Goal: Task Accomplishment & Management: Complete application form

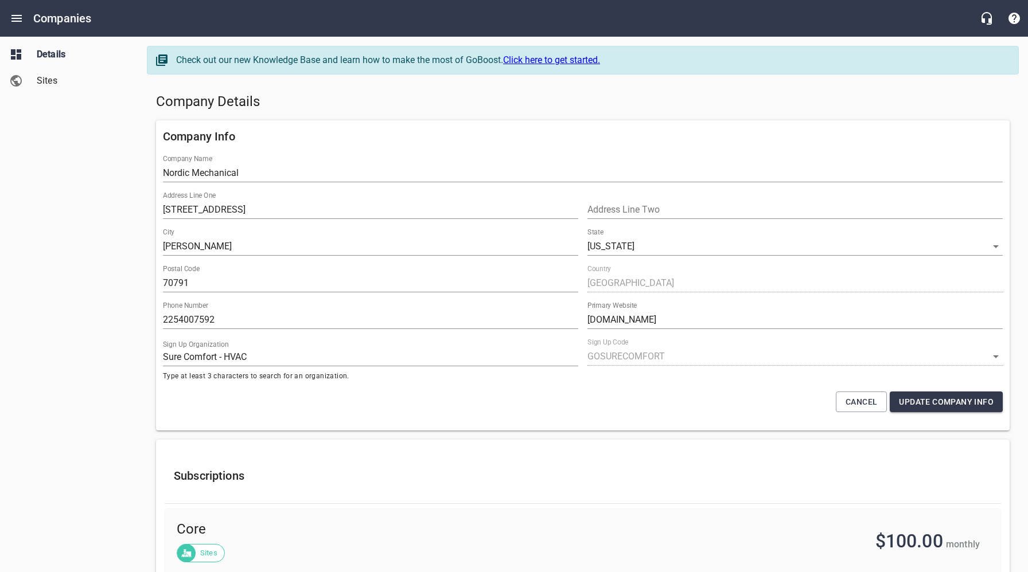
select select "[US_STATE]"
select select "32"
drag, startPoint x: 392, startPoint y: 91, endPoint x: 251, endPoint y: 49, distance: 147.3
click at [392, 92] on div "Company Details" at bounding box center [582, 102] width 862 height 28
click at [19, 21] on icon "Open drawer" at bounding box center [16, 18] width 10 height 7
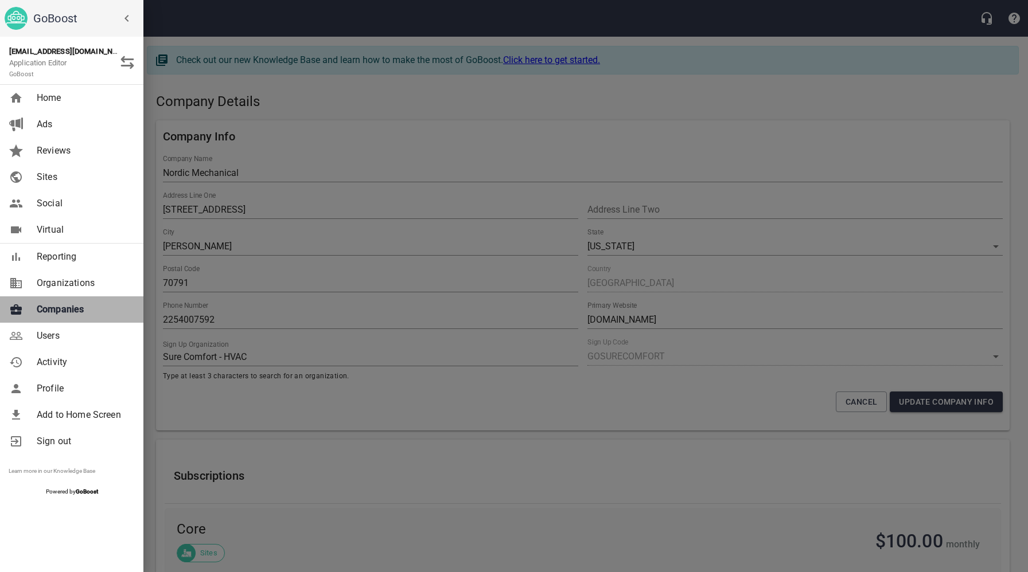
click at [69, 308] on span "Companies" at bounding box center [83, 310] width 93 height 14
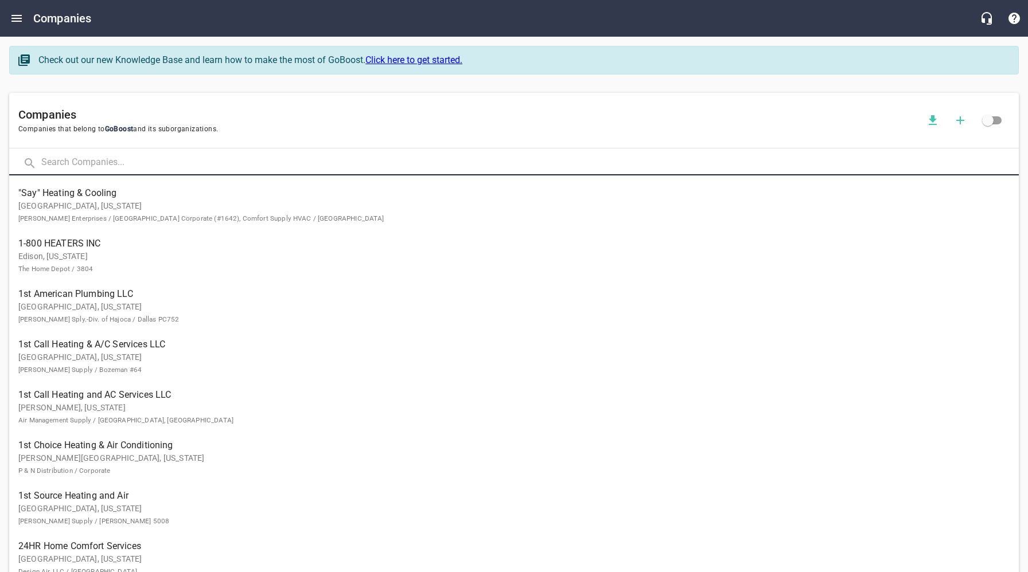
click at [154, 169] on input "text" at bounding box center [529, 163] width 977 height 25
type input "[PERSON_NAME]"
click button at bounding box center [0, 0] width 0 height 0
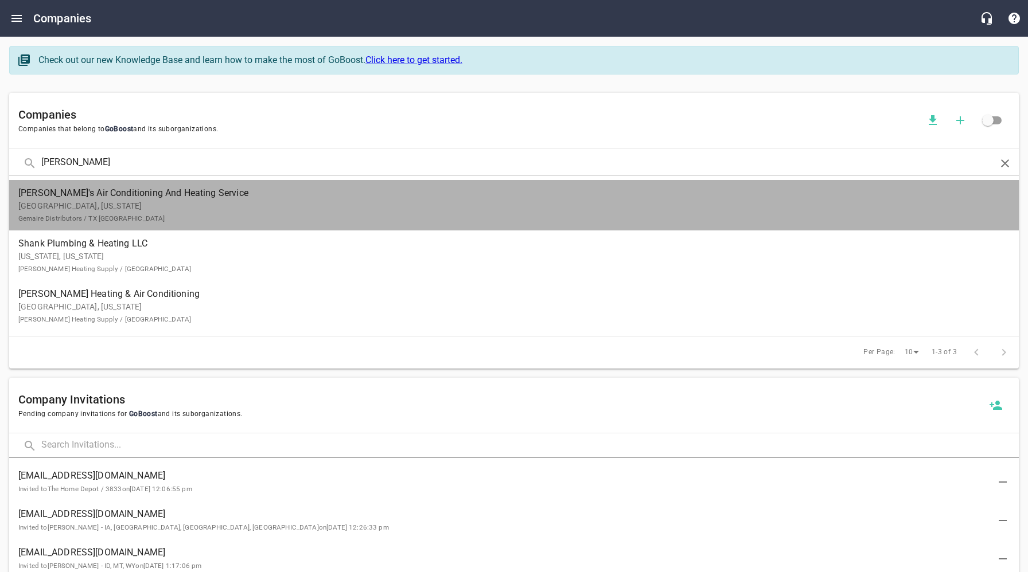
click at [55, 207] on p "[GEOGRAPHIC_DATA], [US_STATE] Gemaire Distributors / TX [GEOGRAPHIC_DATA]" at bounding box center [504, 212] width 972 height 24
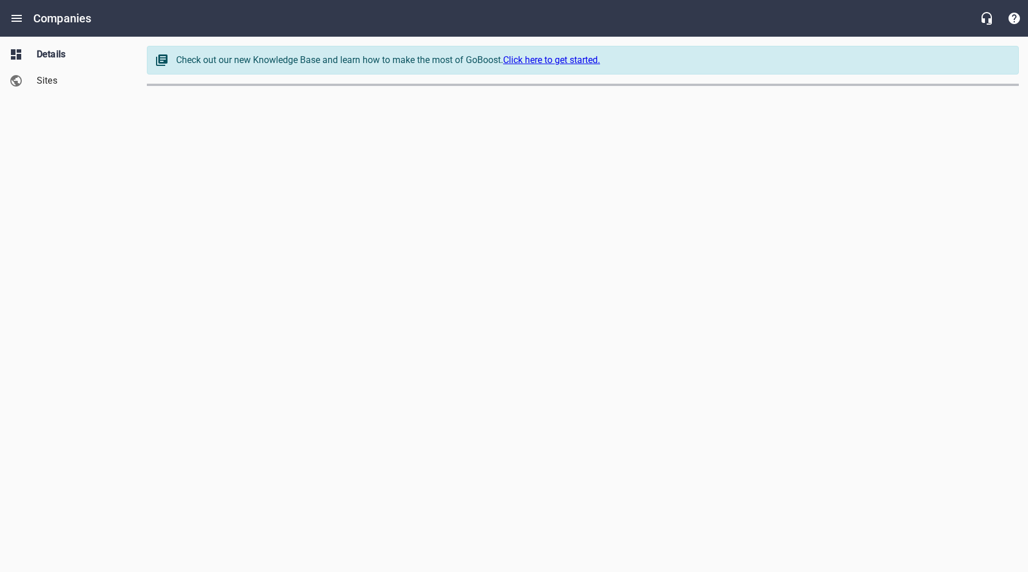
select select "[US_STATE]"
select select "62"
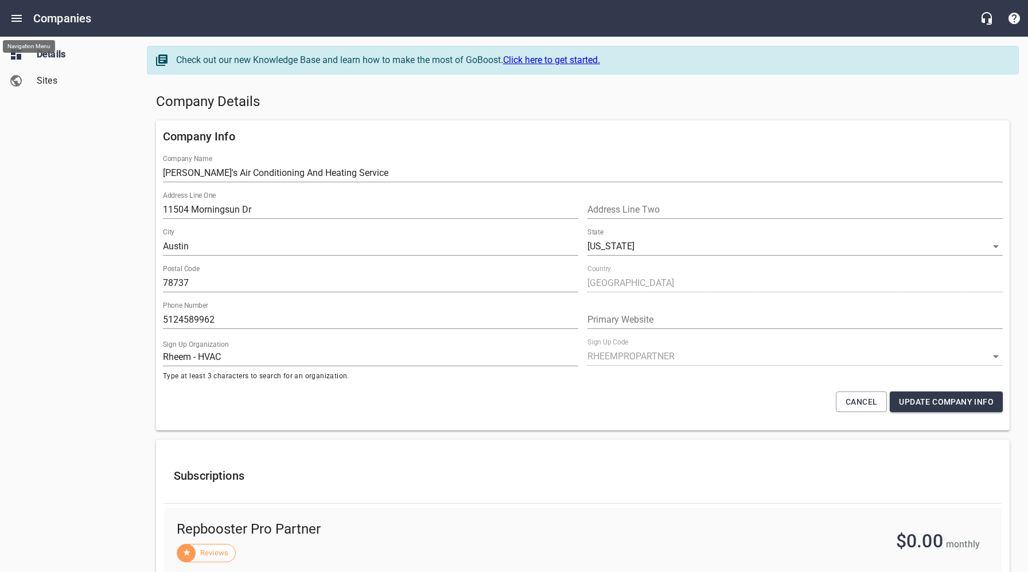
click at [22, 19] on icon "Open drawer" at bounding box center [17, 18] width 14 height 14
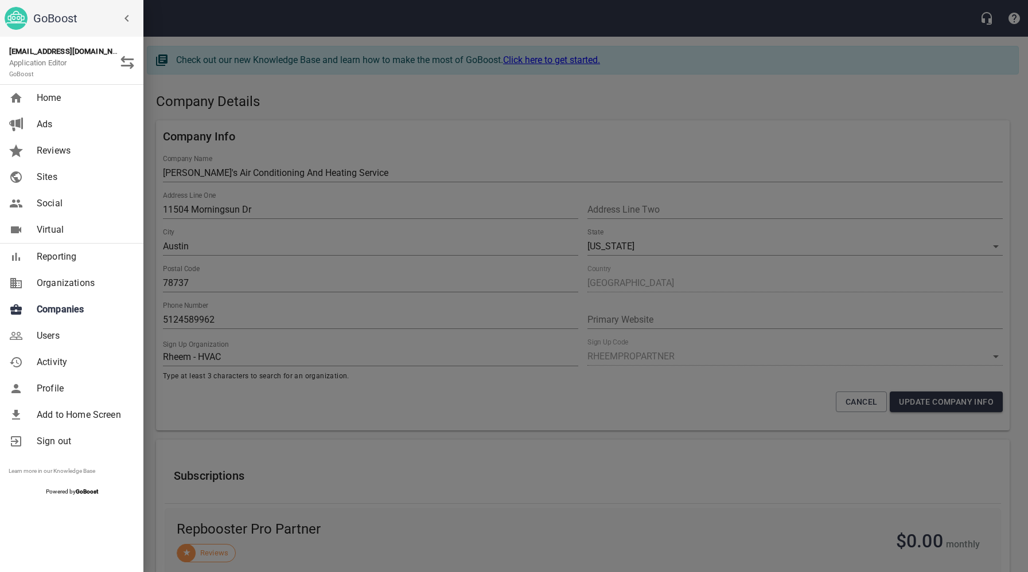
click at [67, 311] on span "Companies" at bounding box center [83, 310] width 93 height 14
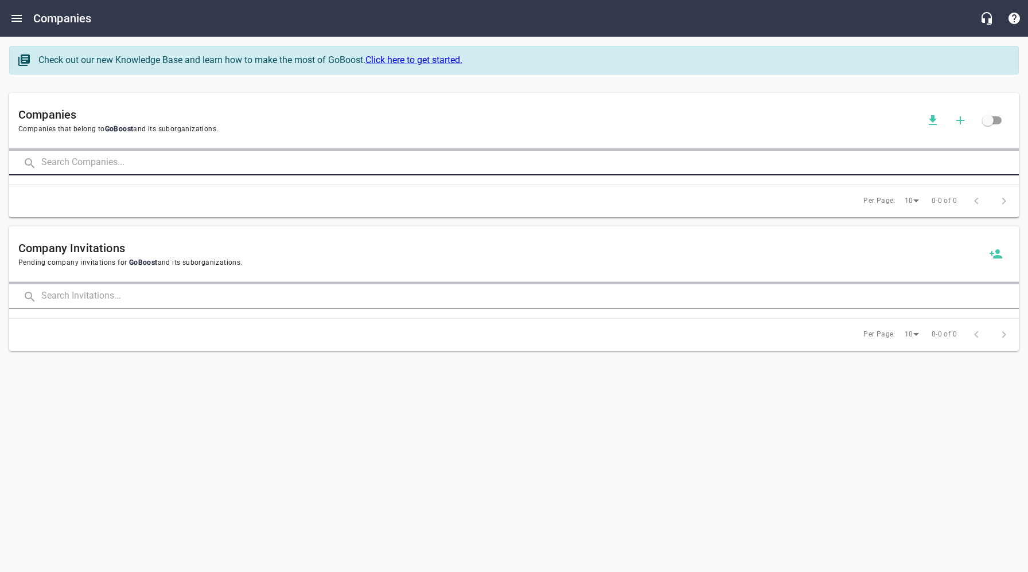
click at [179, 164] on input "text" at bounding box center [529, 163] width 977 height 25
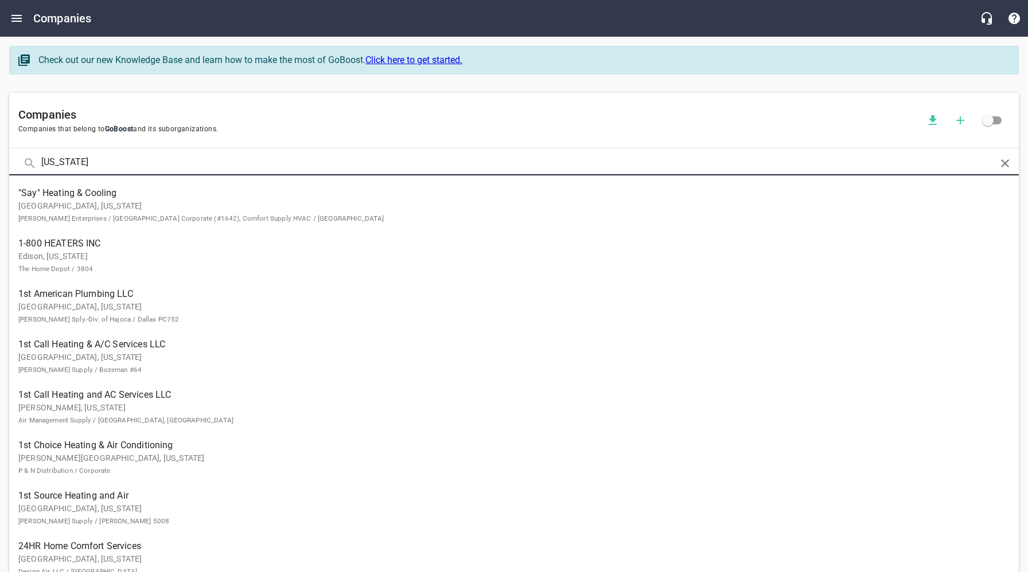
type input "[US_STATE]"
click button at bounding box center [0, 0] width 0 height 0
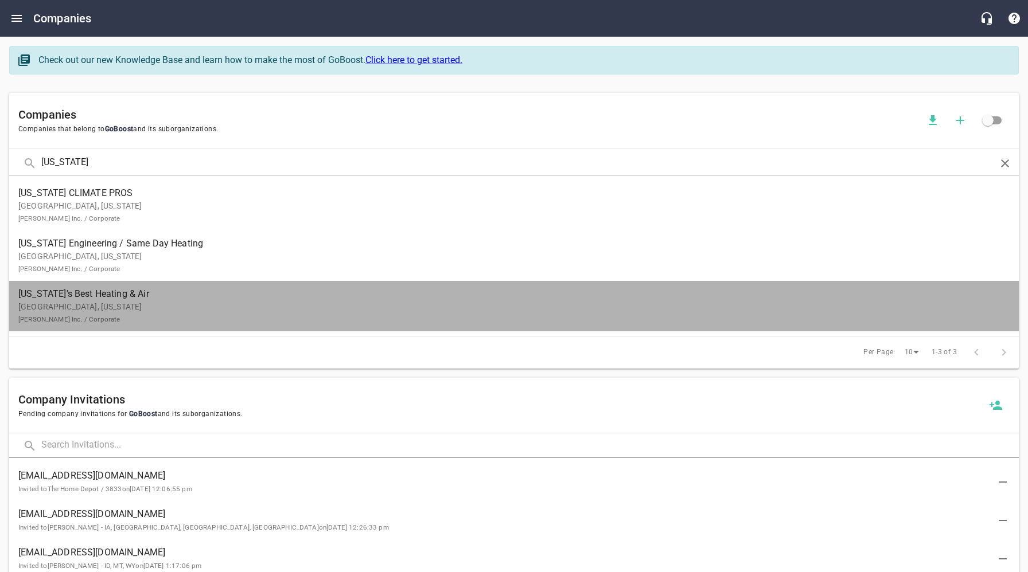
click at [68, 309] on p "[GEOGRAPHIC_DATA], [US_STATE] [PERSON_NAME] Inc. / Corporate" at bounding box center [504, 313] width 972 height 24
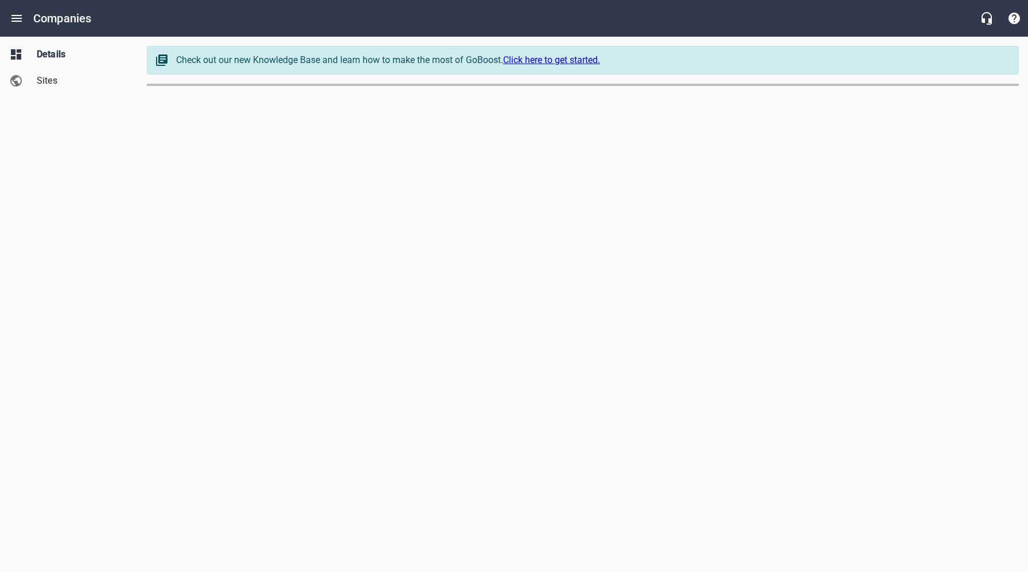
select select "[US_STATE]"
select select "62"
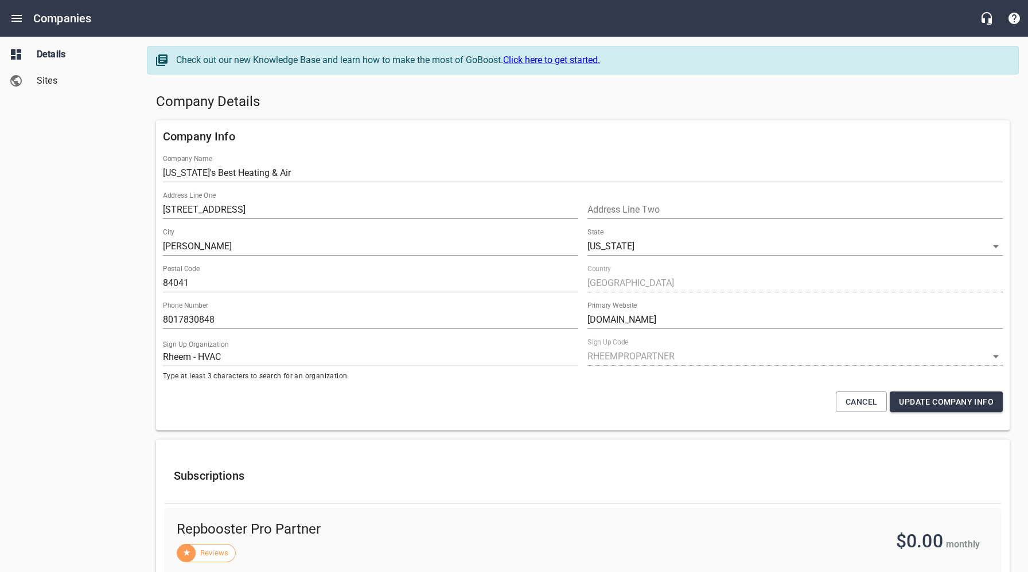
click at [442, 110] on h5 "Company Details" at bounding box center [582, 102] width 853 height 18
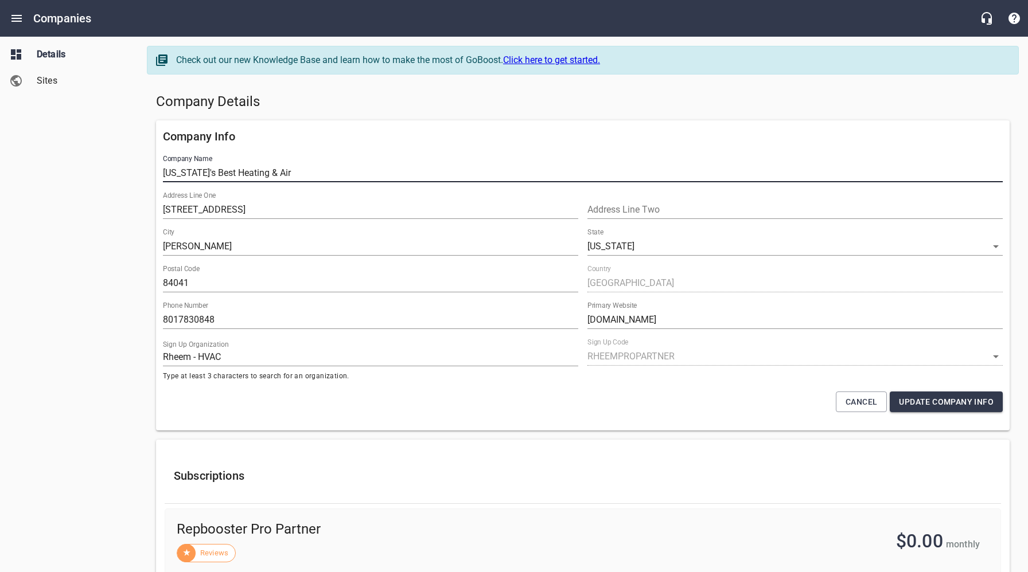
drag, startPoint x: 261, startPoint y: 174, endPoint x: 121, endPoint y: 170, distance: 140.6
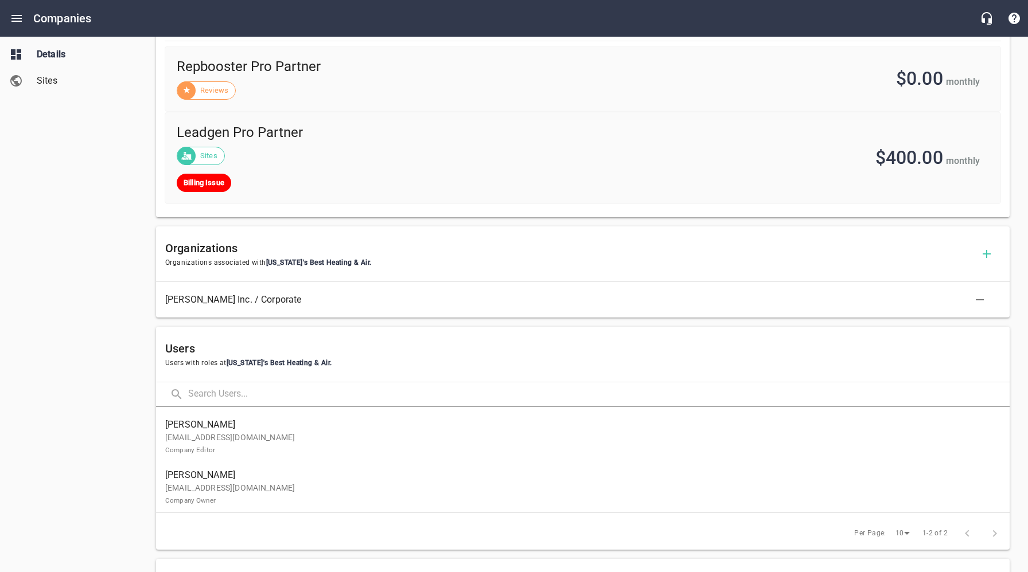
scroll to position [514, 0]
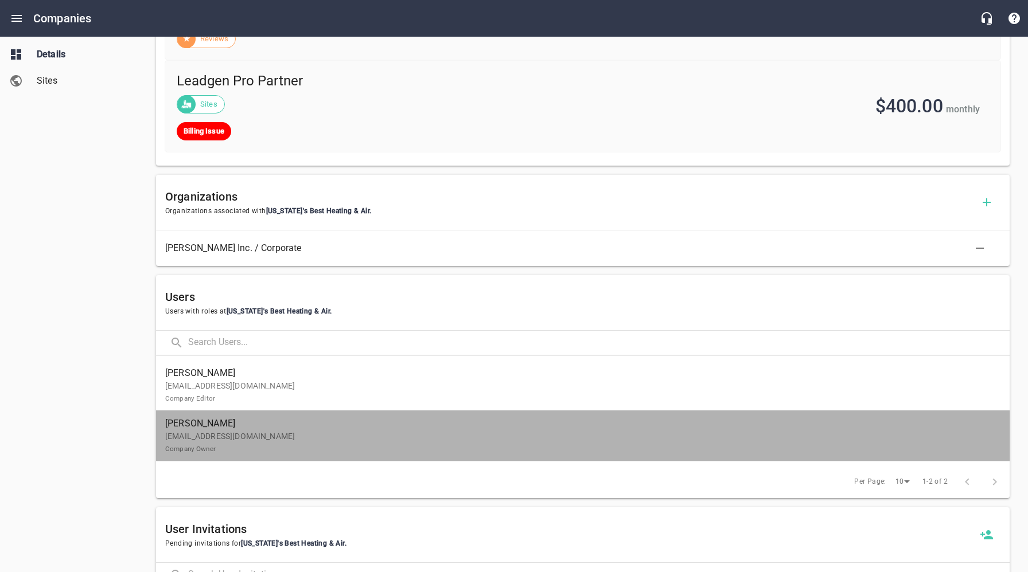
click at [274, 432] on p "[EMAIL_ADDRESS][DOMAIN_NAME] Company Owner" at bounding box center [578, 443] width 826 height 24
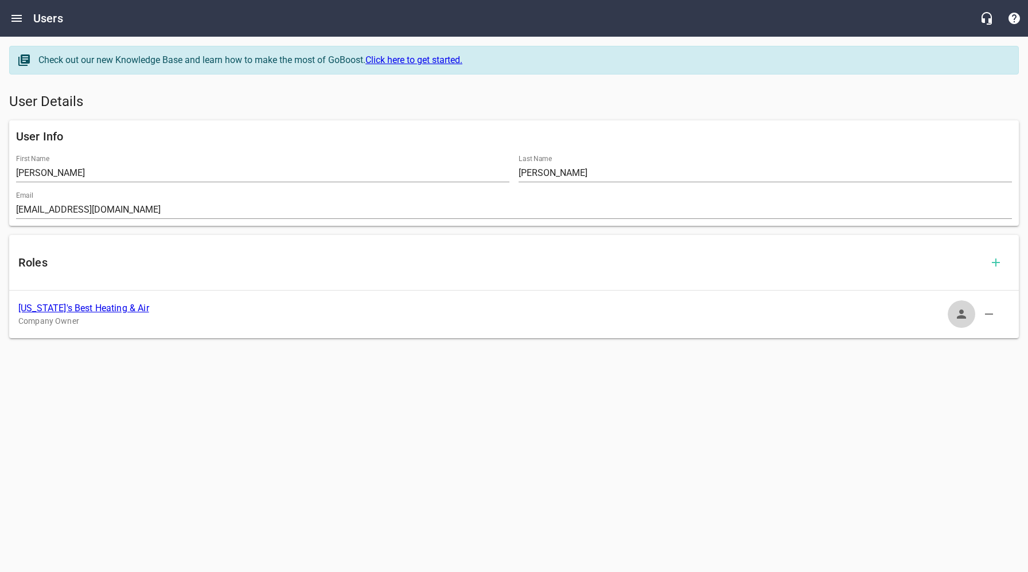
click at [959, 312] on icon "button" at bounding box center [960, 314] width 9 height 9
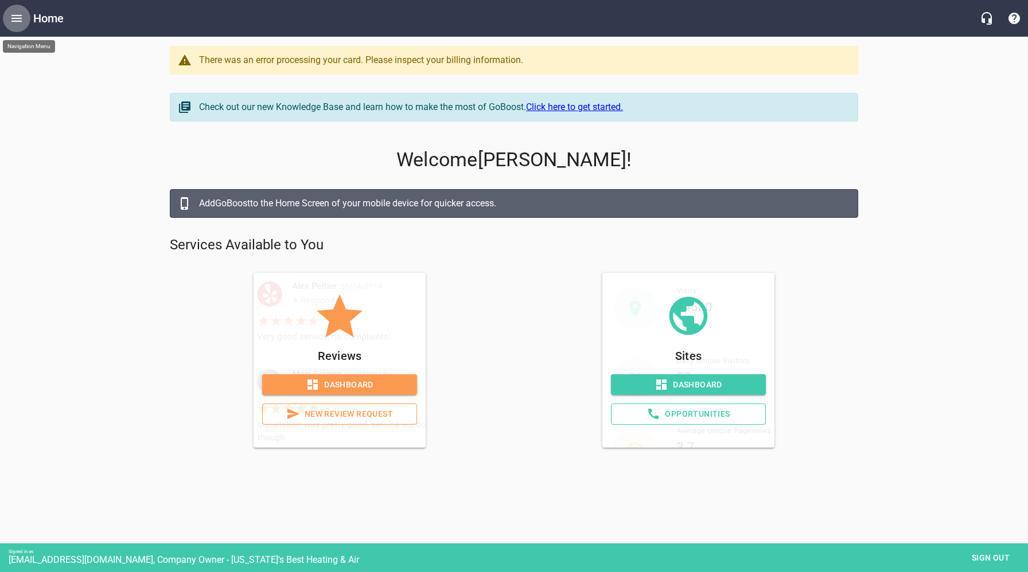
click at [17, 17] on icon "Open drawer" at bounding box center [17, 18] width 14 height 14
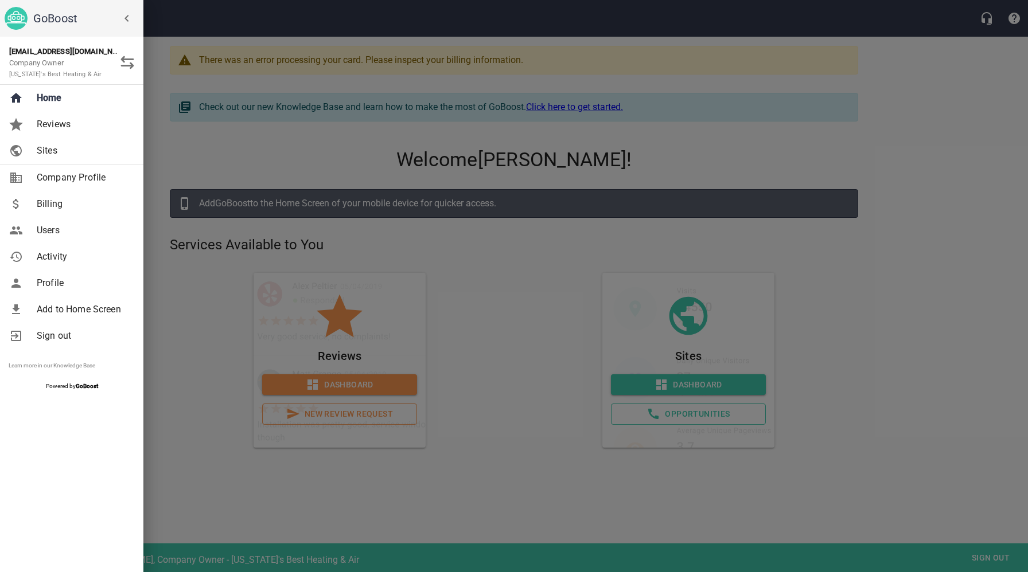
click at [85, 181] on span "Company Profile" at bounding box center [83, 178] width 93 height 14
select select "[US_STATE]"
